Goal: Information Seeking & Learning: Learn about a topic

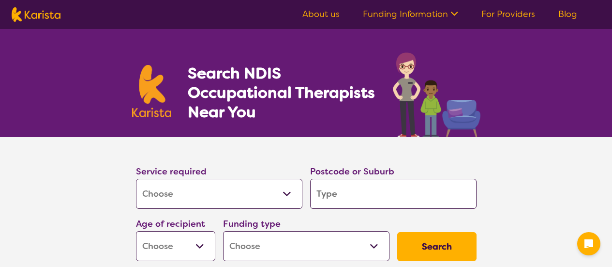
select select "[MEDICAL_DATA]"
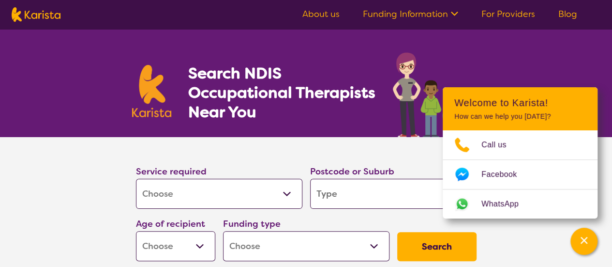
click at [331, 19] on link "About us" at bounding box center [320, 14] width 37 height 12
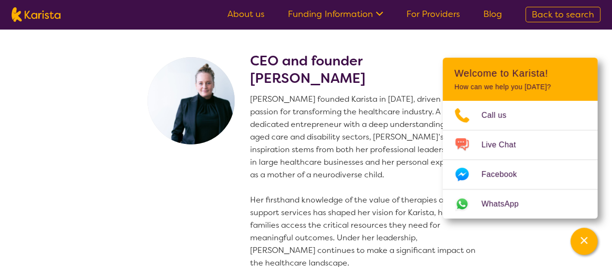
click at [425, 148] on p "Danielle founded Karista in 2016, driven by her passion for transforming the he…" at bounding box center [365, 181] width 230 height 176
click at [585, 243] on icon "Channel Menu" at bounding box center [584, 240] width 10 height 10
